Goal: Task Accomplishment & Management: Manage account settings

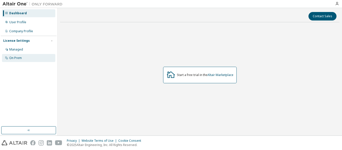
click at [15, 58] on div "On Prem" at bounding box center [15, 58] width 13 height 4
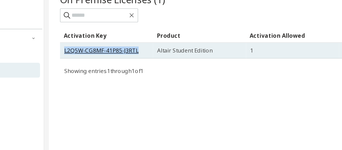
drag, startPoint x: 68, startPoint y: 47, endPoint x: 107, endPoint y: 48, distance: 39.3
click at [107, 48] on link "L2Q5W-CG8MF-41P85-J3RTL" at bounding box center [88, 47] width 40 height 4
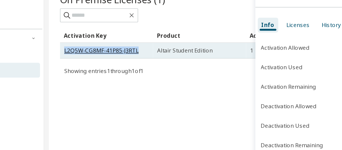
copy link "L2Q5W-CG8MF-41P85-J3RTL"
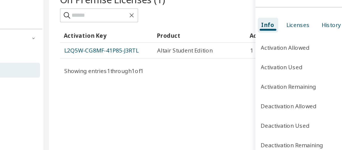
click at [86, 71] on div "On Premise Licenses (1) Clear Load Save Save As Field Operator Value Select fil…" at bounding box center [200, 72] width 280 height 123
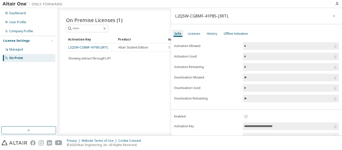
click at [249, 46] on input "*" at bounding box center [288, 46] width 89 height 5
drag, startPoint x: 245, startPoint y: 46, endPoint x: 239, endPoint y: 47, distance: 6.3
click at [239, 47] on form "Activation Allowed * Activation Used * Activation Remaining * Deactivation Allo…" at bounding box center [256, 72] width 165 height 60
click at [138, 103] on div "On Premise Licenses (1) Clear Load Save Save As Field Operator Value Select fil…" at bounding box center [200, 72] width 280 height 123
click at [333, 17] on icon "button" at bounding box center [335, 16] width 4 height 4
